Goal: Task Accomplishment & Management: Complete application form

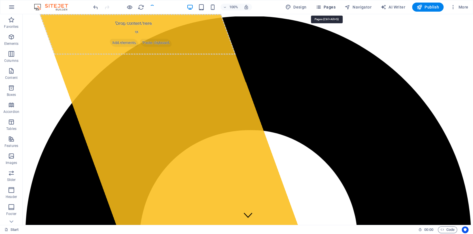
click at [331, 10] on button "Pages" at bounding box center [325, 7] width 24 height 9
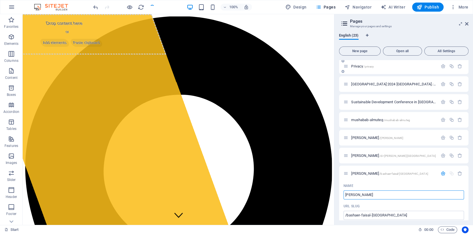
scroll to position [53, 0]
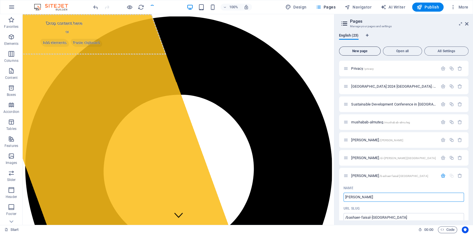
click at [352, 52] on span "New page" at bounding box center [359, 50] width 37 height 3
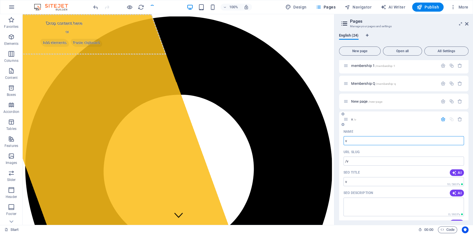
type input "v"
type input "/v"
click at [367, 143] on input "v" at bounding box center [403, 140] width 120 height 9
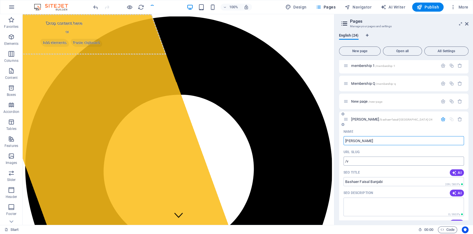
type input "[PERSON_NAME]"
type input "/bashaer-faisal-banjabi-24"
type input "[PERSON_NAME]"
click at [367, 159] on input "/bashaer-faisal-banjabi-24" at bounding box center [403, 160] width 120 height 9
click at [393, 159] on input "/bashaer-faisal-banjabi-24" at bounding box center [403, 160] width 120 height 9
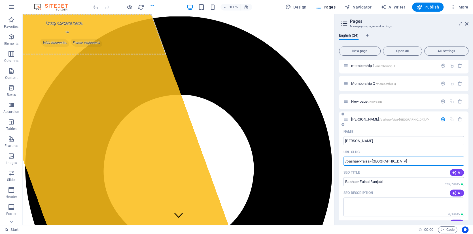
click at [392, 161] on input "/bashaer-faisal-[GEOGRAPHIC_DATA]" at bounding box center [403, 160] width 120 height 9
type input "/bashaer-faisal-[GEOGRAPHIC_DATA]"
click at [390, 149] on div "URL SLUG" at bounding box center [403, 151] width 120 height 9
click at [365, 117] on span "[PERSON_NAME] /[GEOGRAPHIC_DATA]-[GEOGRAPHIC_DATA]-[GEOGRAPHIC_DATA]" at bounding box center [389, 119] width 77 height 4
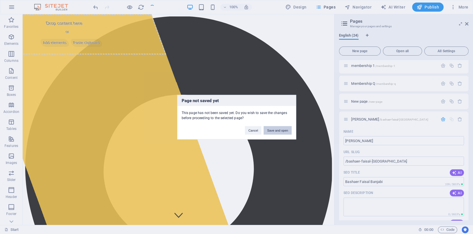
click at [288, 131] on button "Save and open" at bounding box center [277, 130] width 28 height 8
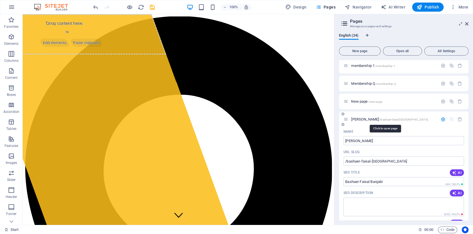
click at [373, 117] on span "[PERSON_NAME] /[GEOGRAPHIC_DATA]-[GEOGRAPHIC_DATA]-[GEOGRAPHIC_DATA]" at bounding box center [389, 119] width 77 height 4
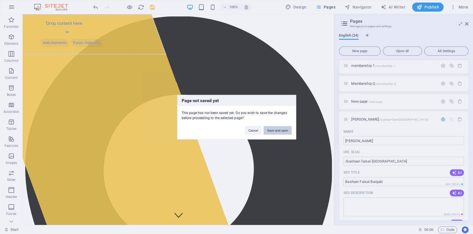
click at [275, 128] on button "Save and open" at bounding box center [277, 130] width 28 height 8
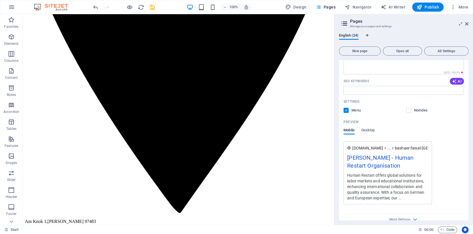
scroll to position [745, 0]
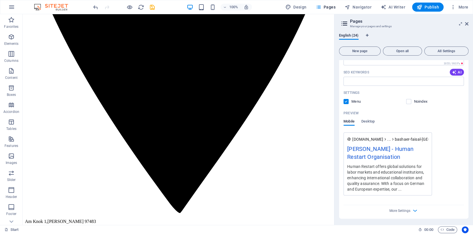
drag, startPoint x: 467, startPoint y: 206, endPoint x: 467, endPoint y: 181, distance: 25.2
click at [467, 181] on div "Name Bashaer Faisal Banjabi ​ URL SLUG /bashaer-faisal-banjabi ​ SEO Title AI ​…" at bounding box center [403, 98] width 129 height 242
drag, startPoint x: 469, startPoint y: 200, endPoint x: 468, endPoint y: 173, distance: 26.9
click at [468, 173] on div "English (24) New page Open all All Settings Start / Subpage /subpage Legal noti…" at bounding box center [403, 127] width 138 height 196
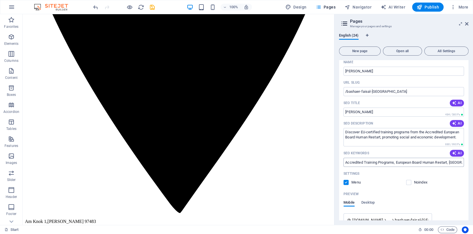
scroll to position [122, 0]
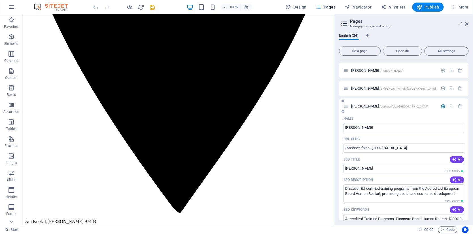
click at [384, 105] on span "[PERSON_NAME] /[GEOGRAPHIC_DATA]-[GEOGRAPHIC_DATA]-[GEOGRAPHIC_DATA]" at bounding box center [389, 106] width 77 height 4
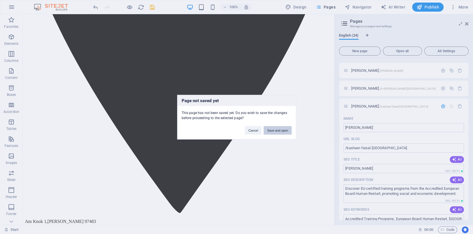
click at [272, 131] on button "Save and open" at bounding box center [277, 130] width 28 height 8
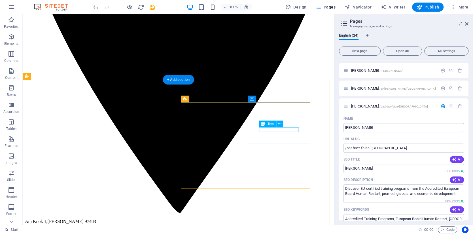
scroll to position [595, 0]
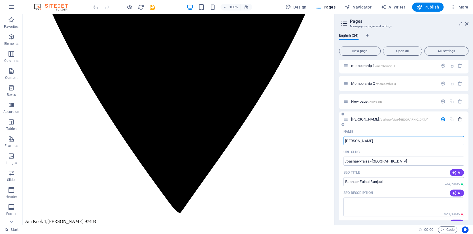
click at [460, 117] on icon "button" at bounding box center [459, 119] width 5 height 5
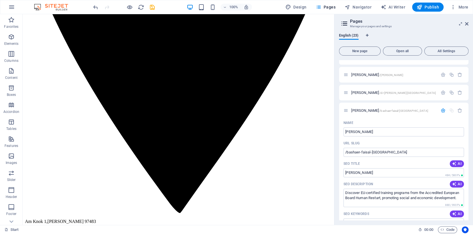
scroll to position [118, 0]
click at [368, 109] on span "[PERSON_NAME] /[GEOGRAPHIC_DATA]-[GEOGRAPHIC_DATA]-[GEOGRAPHIC_DATA]" at bounding box center [389, 110] width 77 height 4
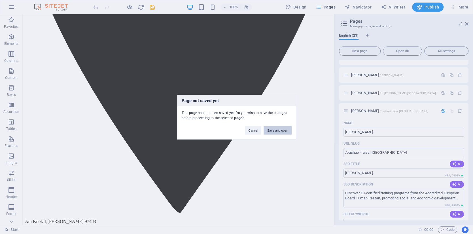
click at [285, 129] on button "Save and open" at bounding box center [277, 130] width 28 height 8
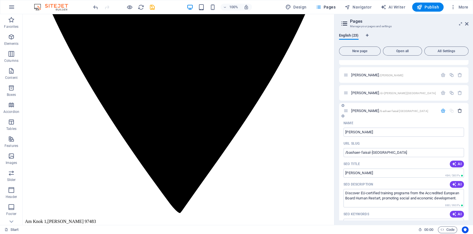
click at [457, 110] on icon "button" at bounding box center [459, 110] width 5 height 5
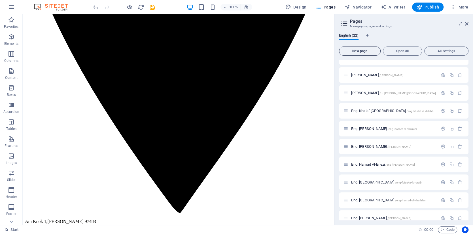
click at [359, 51] on span "New page" at bounding box center [359, 50] width 37 height 3
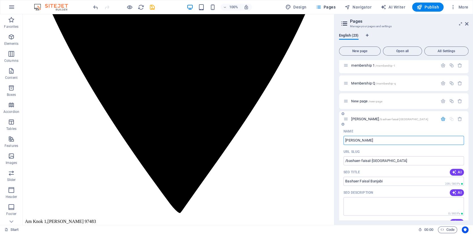
type input "[PERSON_NAME]"
type input "/bashaer-faisal-[GEOGRAPHIC_DATA]"
type input "[PERSON_NAME]"
click at [399, 127] on div "Name" at bounding box center [403, 131] width 120 height 9
click at [379, 117] on span "[PERSON_NAME] /[GEOGRAPHIC_DATA]-[GEOGRAPHIC_DATA]-[GEOGRAPHIC_DATA]" at bounding box center [389, 119] width 77 height 4
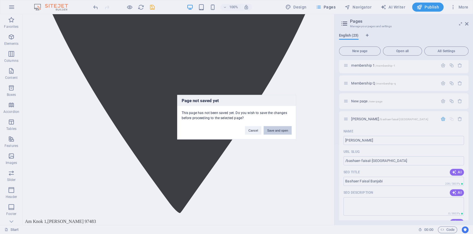
click at [280, 134] on button "Save and open" at bounding box center [277, 130] width 28 height 8
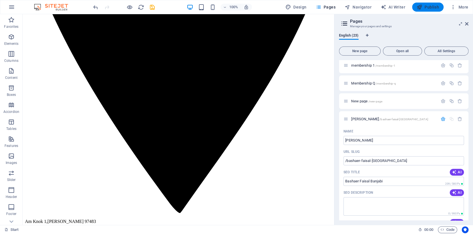
click at [431, 9] on span "Publish" at bounding box center [427, 7] width 22 height 6
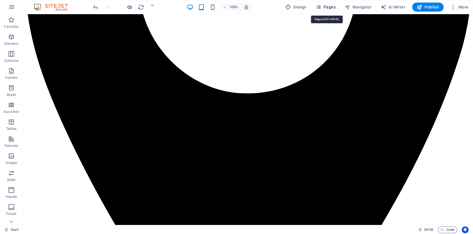
click at [327, 7] on span "Pages" at bounding box center [325, 7] width 20 height 6
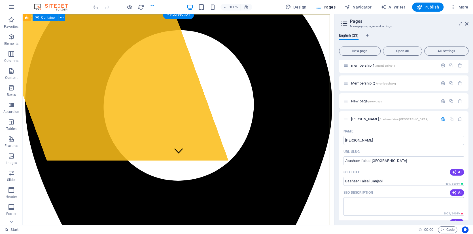
scroll to position [85, 0]
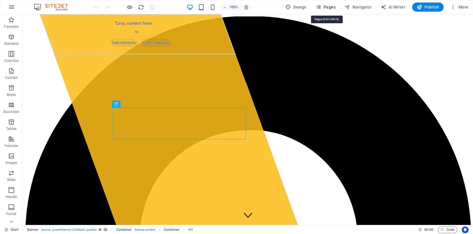
click at [332, 7] on span "Pages" at bounding box center [325, 7] width 20 height 6
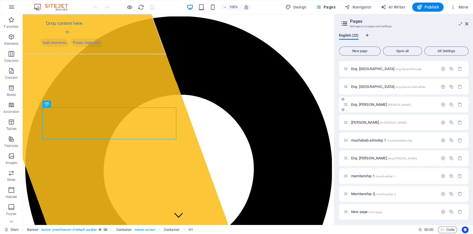
scroll to position [232, 0]
click at [362, 51] on span "New page" at bounding box center [359, 50] width 37 height 3
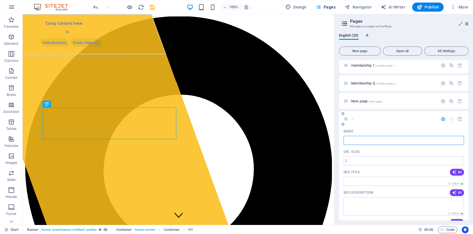
type input "/"
click at [363, 140] on input "Name" at bounding box center [403, 140] width 120 height 9
click at [365, 139] on input "Name" at bounding box center [403, 140] width 120 height 9
type input "[PERSON_NAME]"
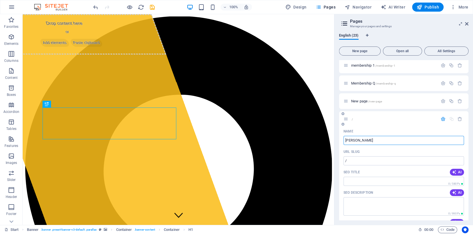
type input "/bashaer-faisal-[GEOGRAPHIC_DATA]"
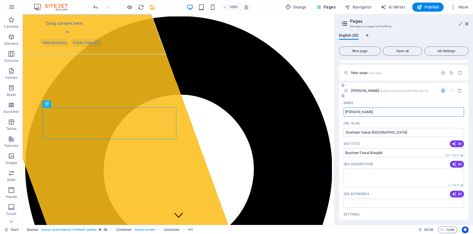
click at [379, 90] on span "[PERSON_NAME] /[GEOGRAPHIC_DATA]-[GEOGRAPHIC_DATA]-[GEOGRAPHIC_DATA]" at bounding box center [389, 90] width 77 height 4
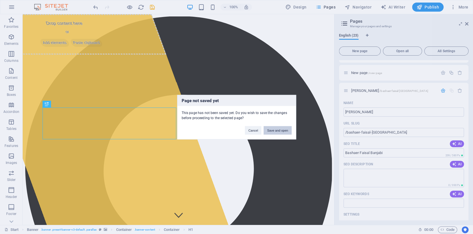
click at [283, 129] on button "Save and open" at bounding box center [277, 130] width 28 height 8
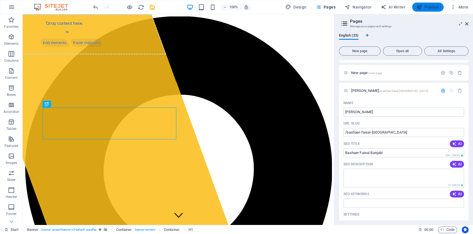
click at [427, 9] on span "Publish" at bounding box center [427, 7] width 22 height 6
